Goal: Check status: Check status

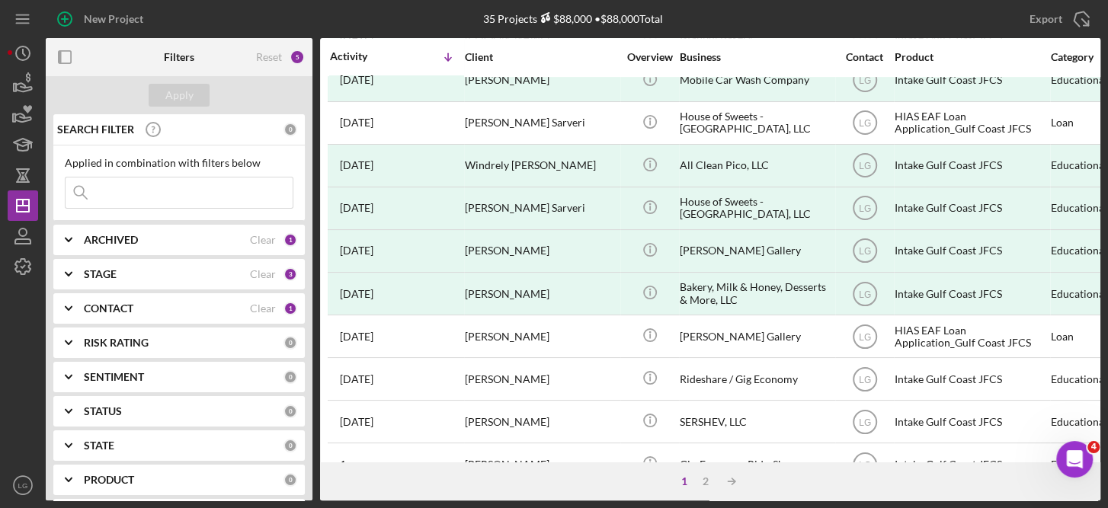
scroll to position [528, 0]
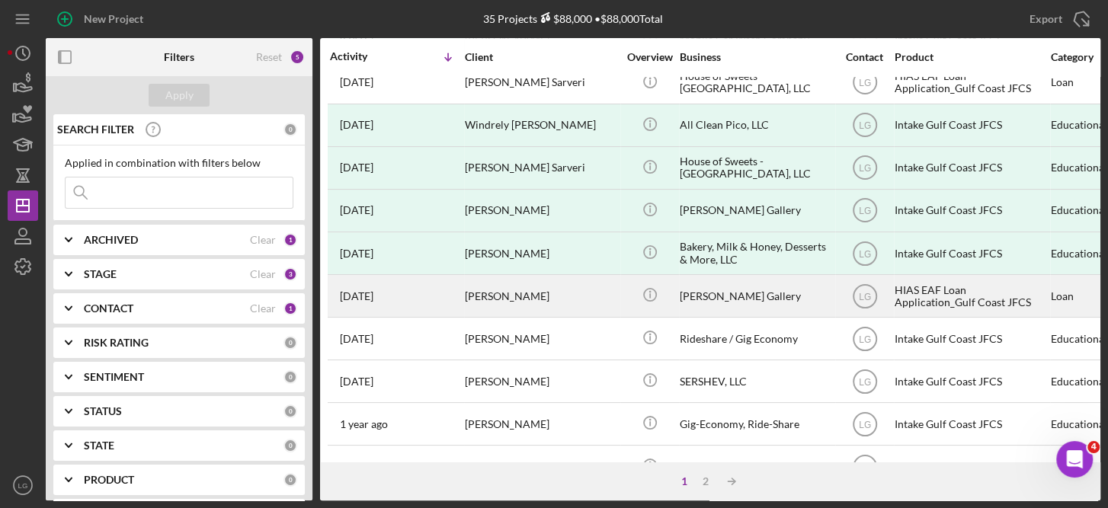
click at [535, 286] on div "[PERSON_NAME]" at bounding box center [541, 296] width 152 height 40
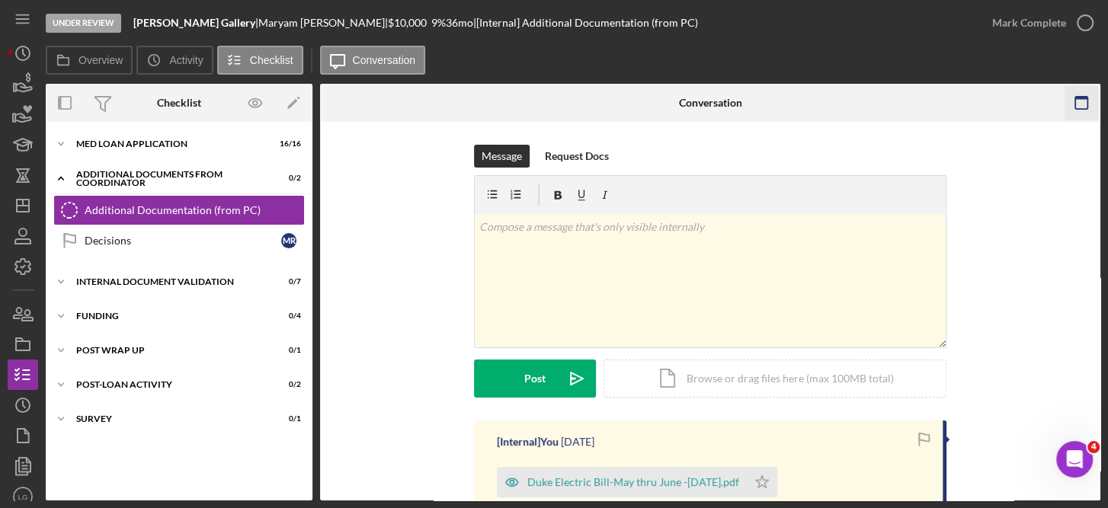
click at [1095, 113] on icon "button" at bounding box center [1080, 103] width 34 height 34
click at [1095, 113] on div "Overview Internal Workflow Stage Under Review Icon/Dropdown Arrow Archive (can …" at bounding box center [573, 292] width 1054 height 417
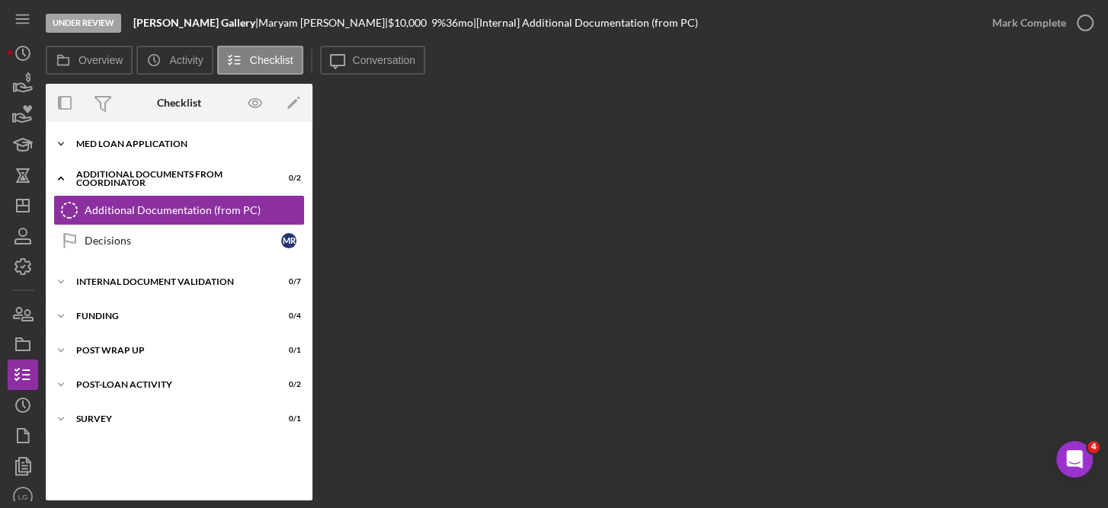
click at [177, 140] on div "MED Loan Application" at bounding box center [184, 143] width 217 height 9
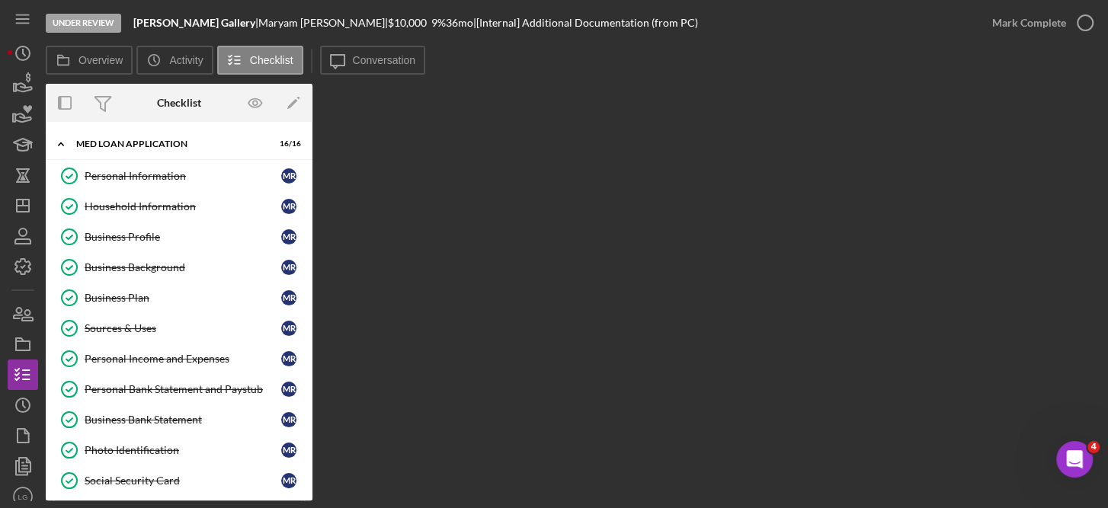
click at [306, 427] on div "Personal Information Personal Information M R Household Information Household I…" at bounding box center [179, 408] width 267 height 495
click at [307, 388] on div "Personal Information Personal Information M R Household Information Household I…" at bounding box center [179, 408] width 267 height 495
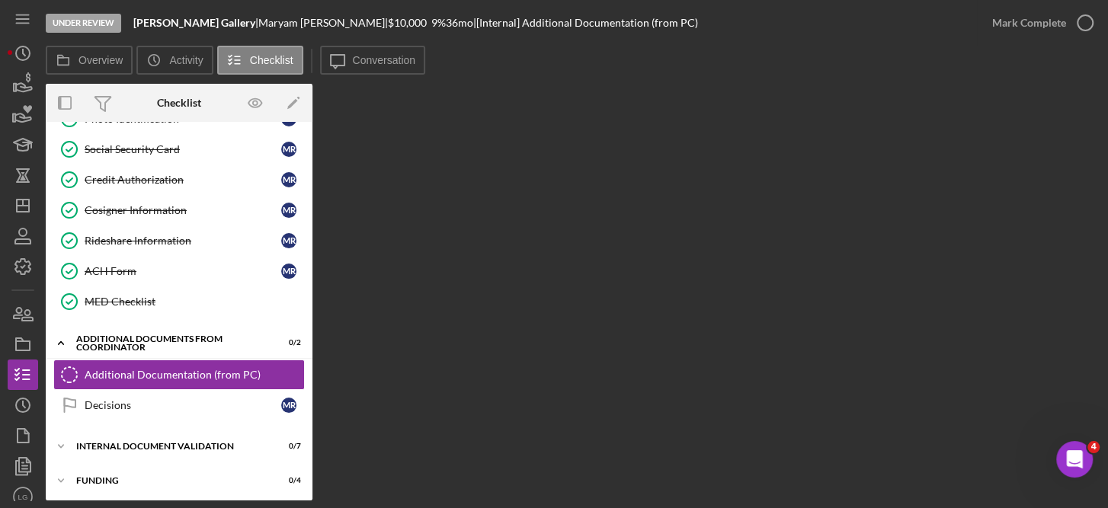
click at [494, 390] on div "Overview Internal Workflow Stage Under Review Icon/Dropdown Arrow Archive (can …" at bounding box center [573, 292] width 1054 height 417
